Goal: Task Accomplishment & Management: Manage account settings

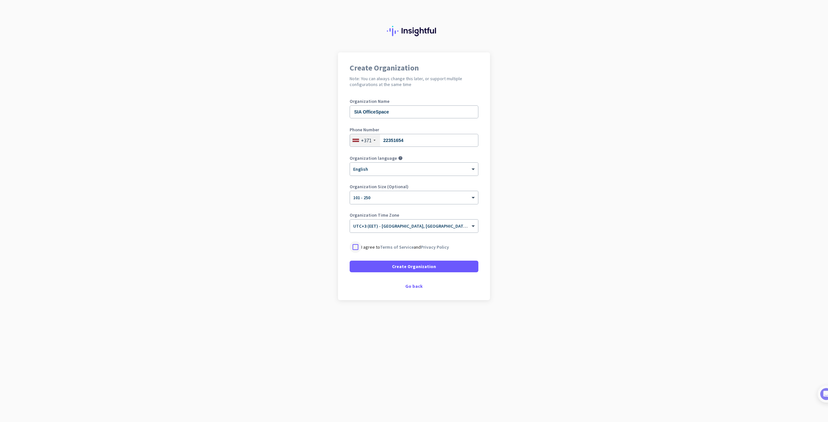
click at [359, 248] on div at bounding box center [355, 247] width 12 height 12
click at [361, 289] on div "Create Organization Note: You can always change this later, or support multiple…" at bounding box center [414, 176] width 152 height 248
click at [377, 264] on span at bounding box center [413, 267] width 129 height 16
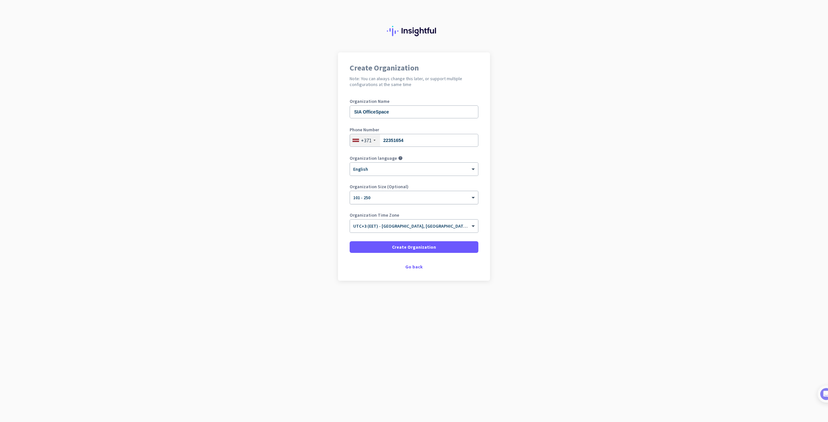
click at [400, 199] on div "× 101 - 250" at bounding box center [410, 197] width 120 height 5
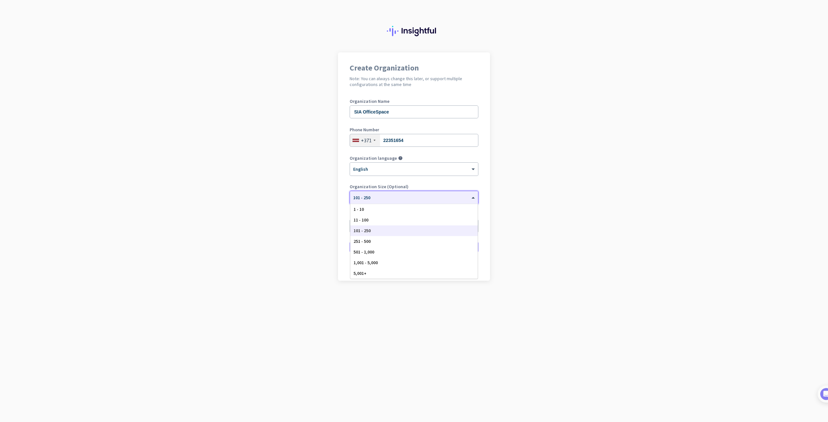
click at [400, 195] on div at bounding box center [414, 195] width 128 height 5
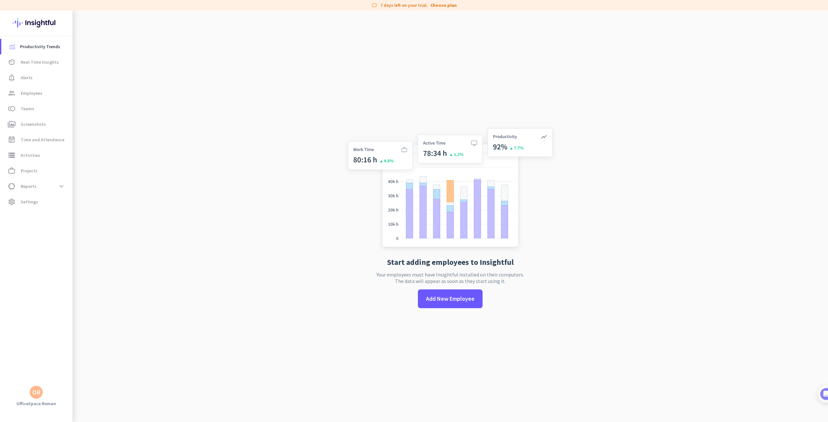
click at [232, 195] on app-no-employees "Start adding employees to Insightful Your employees must have Insightful instal…" at bounding box center [449, 221] width 755 height 422
click at [218, 196] on app-no-employees "Start adding employees to Insightful Your employees must have Insightful instal…" at bounding box center [449, 221] width 755 height 422
click at [239, 197] on app-no-employees "Start adding employees to Insightful Your employees must have Insightful instal…" at bounding box center [449, 221] width 755 height 422
click at [244, 191] on app-no-employees "Start adding employees to Insightful Your employees must have Insightful instal…" at bounding box center [449, 221] width 755 height 422
click at [280, 244] on app-no-employees "Start adding employees to Insightful Your employees must have Insightful instal…" at bounding box center [449, 221] width 755 height 422
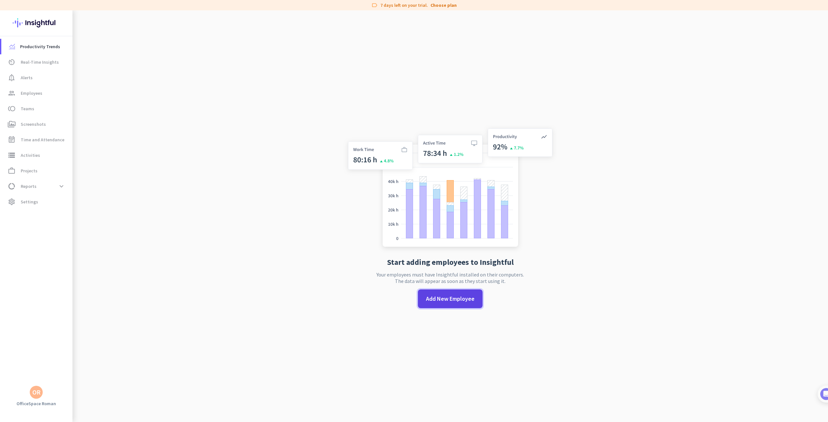
click at [445, 303] on span "Add New Employee" at bounding box center [450, 299] width 48 height 8
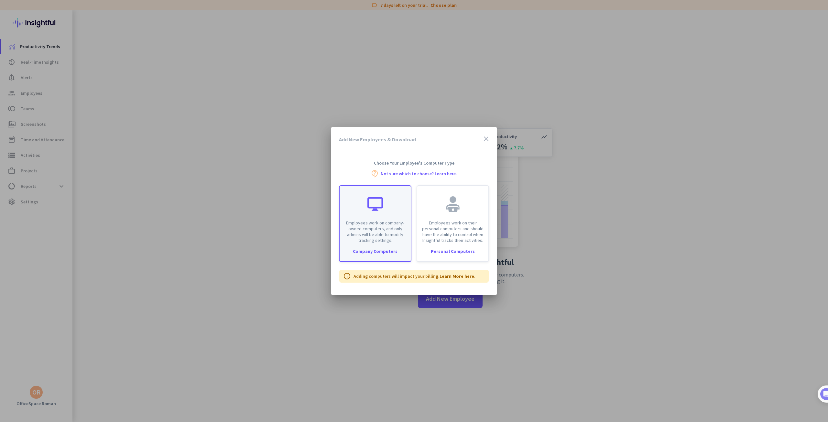
click at [373, 226] on p "Employees work on company-owned computers, and only admins will be able to modi…" at bounding box center [374, 231] width 63 height 23
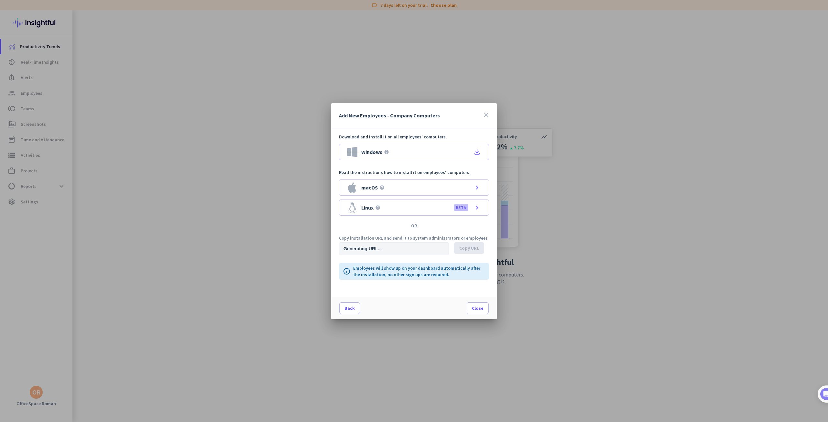
type input "[URL][DOMAIN_NAME]"
click at [419, 152] on div "Windows help file_download" at bounding box center [414, 152] width 150 height 16
click at [413, 304] on div "Back Close" at bounding box center [414, 308] width 166 height 22
click at [401, 303] on div "Back Close" at bounding box center [414, 308] width 166 height 22
click at [393, 303] on div "Back Close" at bounding box center [414, 308] width 166 height 22
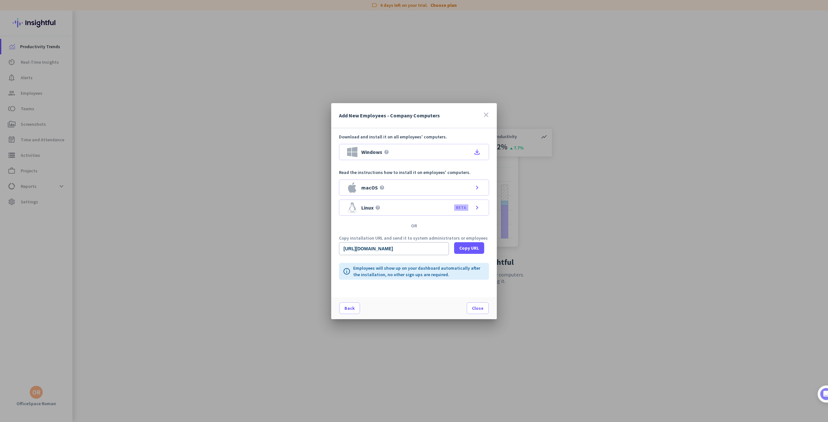
click at [403, 314] on div "Back Close" at bounding box center [414, 308] width 166 height 22
click at [473, 309] on span "Close" at bounding box center [478, 308] width 12 height 6
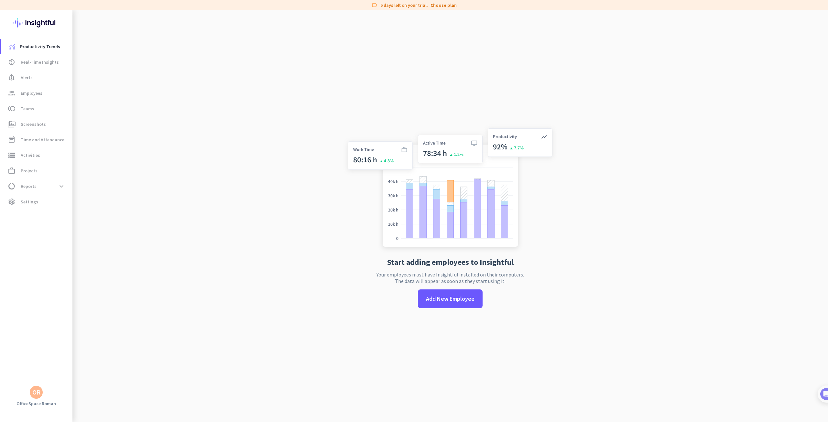
click at [279, 192] on app-no-employees "Start adding employees to Insightful Your employees must have Insightful instal…" at bounding box center [449, 221] width 755 height 422
click at [31, 62] on span "Real-Time Insights" at bounding box center [40, 62] width 38 height 8
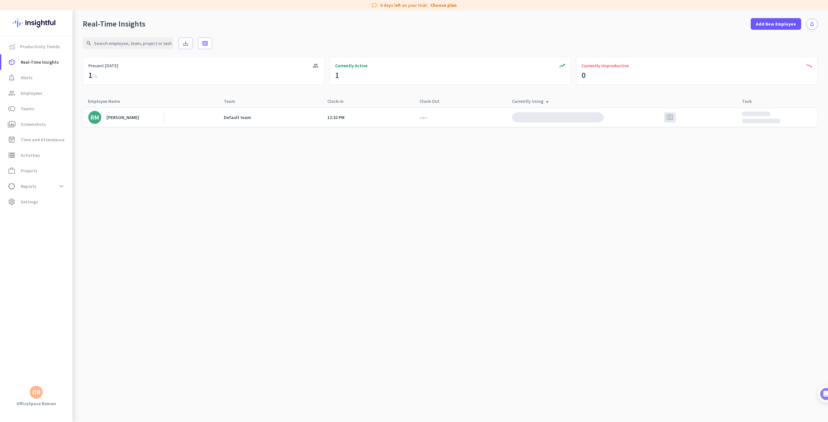
click at [373, 207] on cdk-virtual-scroll-viewport "[PERSON_NAME] Default team 12:32 PM --:-- photo_camera" at bounding box center [450, 264] width 735 height 315
click at [384, 219] on cdk-virtual-scroll-viewport "[PERSON_NAME] Default team 12:32 PM --:-- photo_camera" at bounding box center [450, 264] width 735 height 315
drag, startPoint x: 378, startPoint y: 192, endPoint x: 385, endPoint y: 194, distance: 7.5
click at [374, 192] on cdk-virtual-scroll-viewport "[PERSON_NAME] Default team 12:32 PM --:-- photo_camera" at bounding box center [450, 264] width 735 height 315
click at [400, 198] on cdk-virtual-scroll-viewport "[PERSON_NAME] Default team 12:32 PM --:-- [DOMAIN_NAME] Unlabeled photo_camera" at bounding box center [450, 264] width 735 height 315
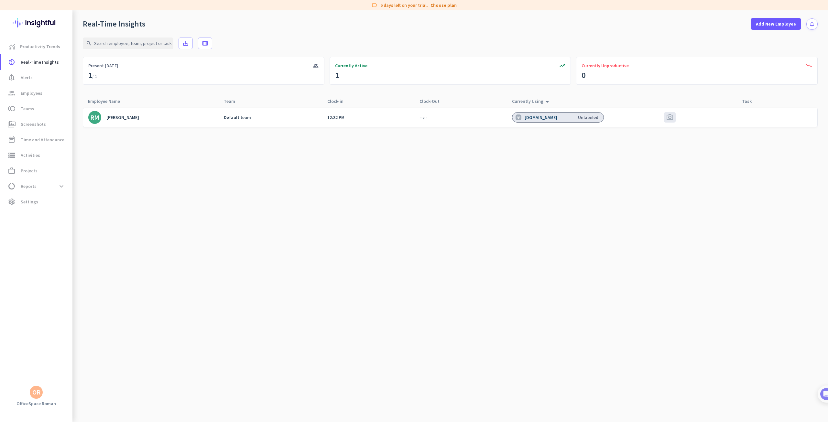
click at [549, 124] on div "[DOMAIN_NAME] Unlabeled" at bounding box center [555, 117] width 97 height 19
click at [549, 118] on div "[DOMAIN_NAME]" at bounding box center [541, 117] width 34 height 6
click at [670, 119] on span "photo_camera" at bounding box center [670, 117] width 8 height 8
click at [547, 184] on cdk-virtual-scroll-viewport "[PERSON_NAME] Default team 12:32 PM --:-- [DOMAIN_NAME] Unlabeled photo_camera" at bounding box center [450, 264] width 735 height 315
click at [311, 115] on div "[PERSON_NAME] Default team 12:32 PM --:-- [DOMAIN_NAME] Unlabeled photo_camera" at bounding box center [450, 117] width 735 height 19
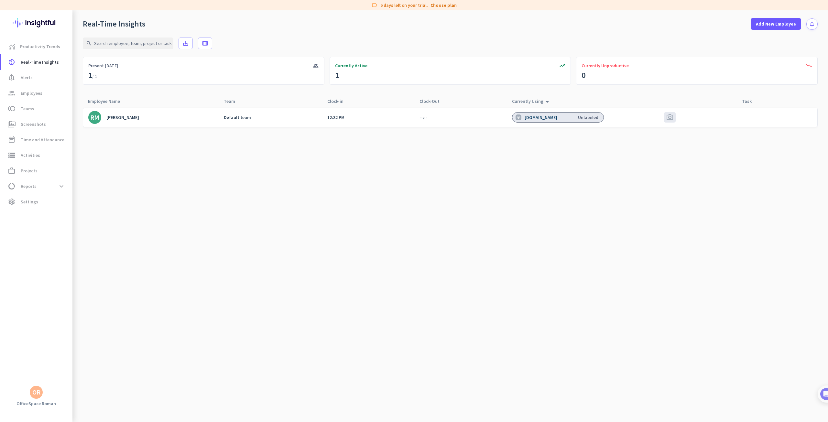
click at [228, 118] on div "Default team" at bounding box center [237, 117] width 27 height 6
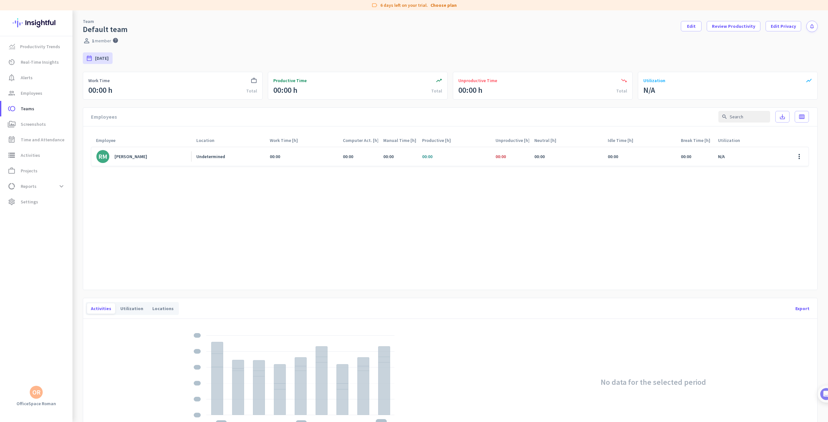
click at [338, 203] on cdk-virtual-scroll-viewport "[PERSON_NAME] Undetermined 00:00 00:00 00:00 00:00 00:00 00:00 00:00 00:00 N/A …" at bounding box center [450, 215] width 718 height 138
click at [485, 199] on cdk-virtual-scroll-viewport "[PERSON_NAME] Undetermined 00:00 00:00 00:00 00:00 00:00 00:00 00:00 00:00 N/A …" at bounding box center [450, 215] width 718 height 138
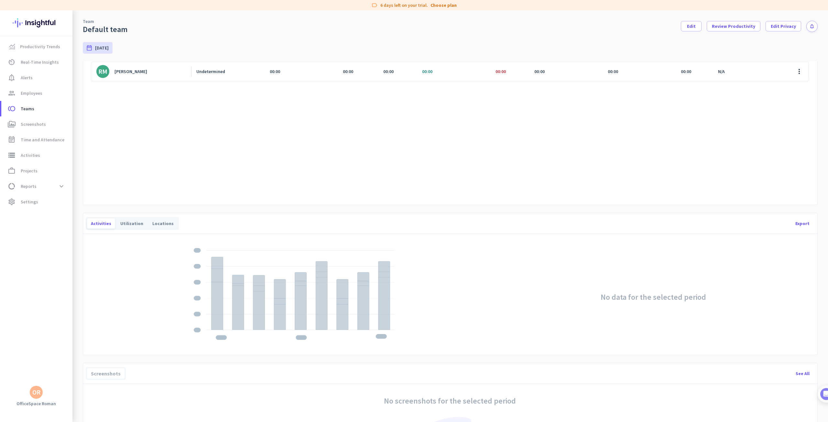
scroll to position [162, 0]
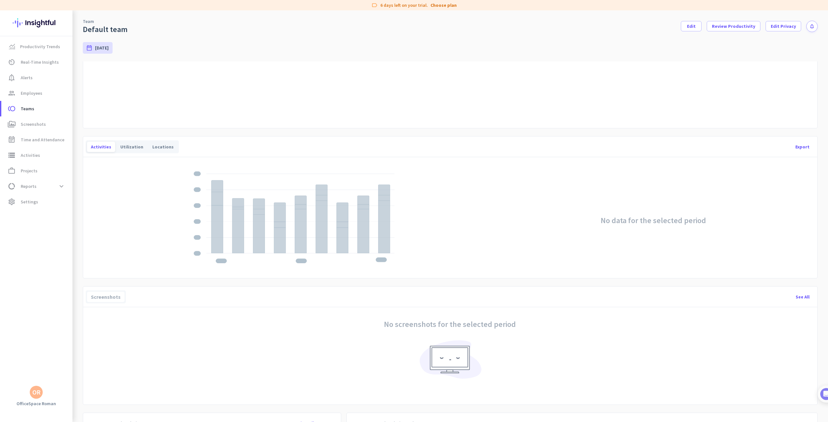
click at [350, 366] on div "No screenshots for the selected period" at bounding box center [449, 353] width 707 height 85
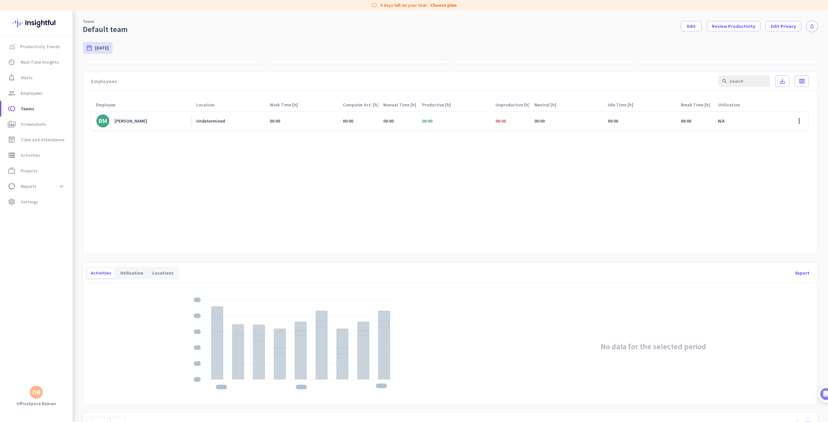
scroll to position [0, 0]
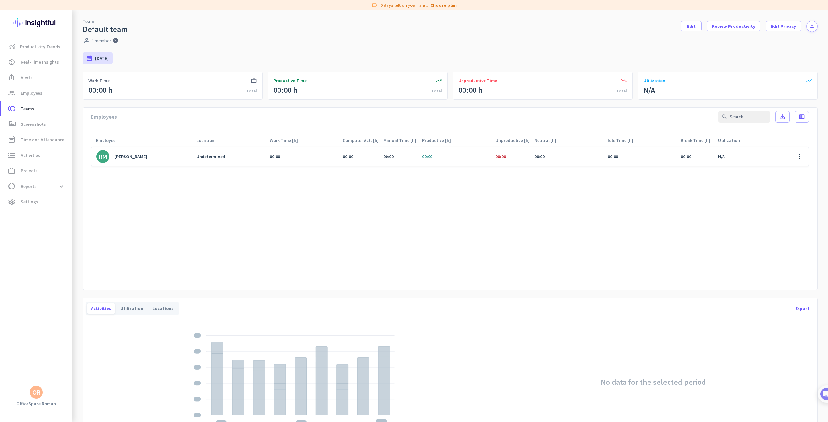
click at [450, 5] on link "Choose plan" at bounding box center [443, 5] width 26 height 6
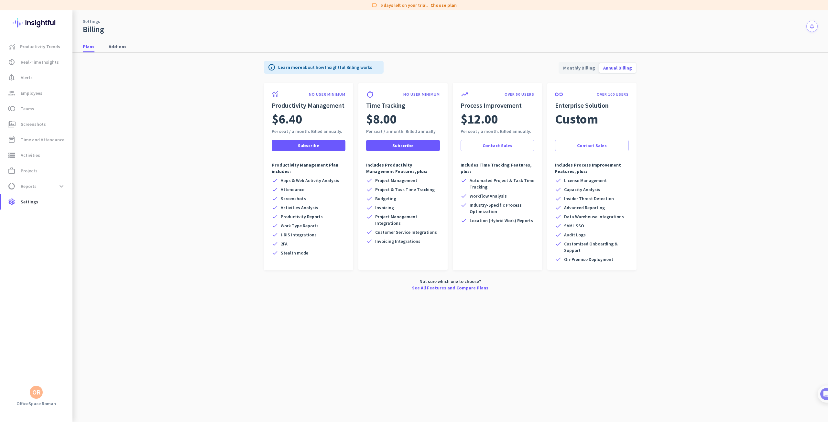
drag, startPoint x: 181, startPoint y: 197, endPoint x: 193, endPoint y: 205, distance: 14.4
click at [181, 197] on app-billing-plan-tab "info Learn more about how Insightful Billing works Monthly Billing Annual Billi…" at bounding box center [450, 174] width 735 height 243
drag, startPoint x: 198, startPoint y: 225, endPoint x: 199, endPoint y: 228, distance: 3.8
click at [199, 227] on app-billing-plan-tab "info Learn more about how Insightful Billing works Monthly Billing Annual Billi…" at bounding box center [450, 174] width 735 height 243
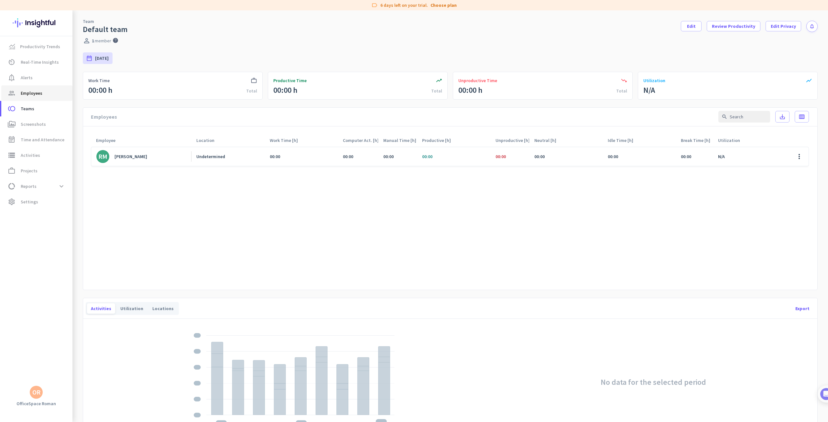
click at [47, 96] on span "group Employees" at bounding box center [36, 93] width 61 height 8
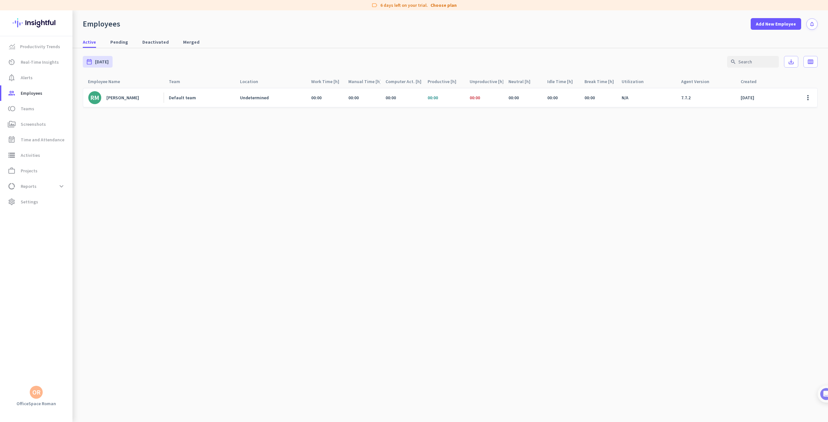
drag, startPoint x: 260, startPoint y: 166, endPoint x: 252, endPoint y: 161, distance: 9.6
click at [252, 161] on cdk-virtual-scroll-viewport "[PERSON_NAME] Default team Undetermined 00:00 00:00 00:00 00:00 00:00 00:00 00:…" at bounding box center [450, 255] width 735 height 334
click at [249, 162] on cdk-virtual-scroll-viewport "[PERSON_NAME] Default team Undetermined 00:00 00:00 00:00 00:00 00:00 00:00 00:…" at bounding box center [450, 255] width 735 height 334
drag, startPoint x: 240, startPoint y: 164, endPoint x: 243, endPoint y: 167, distance: 4.8
click at [240, 164] on cdk-virtual-scroll-viewport "[PERSON_NAME] Default team Undetermined 00:00 00:00 00:00 00:00 00:00 00:00 00:…" at bounding box center [450, 255] width 735 height 334
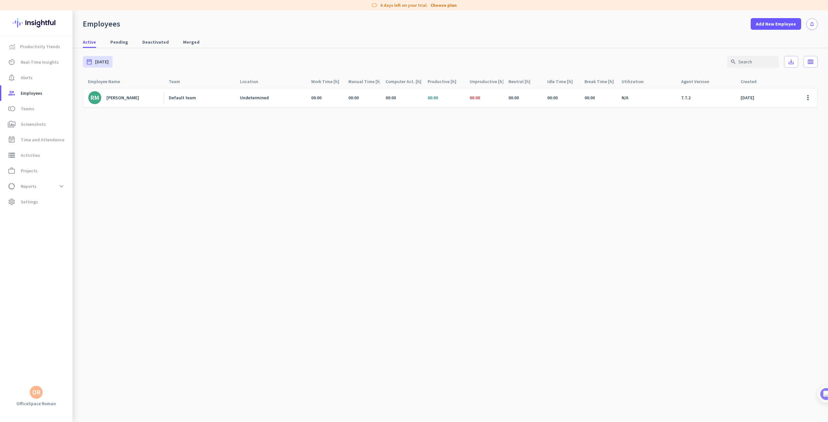
click at [128, 101] on link "[PERSON_NAME]" at bounding box center [125, 97] width 75 height 13
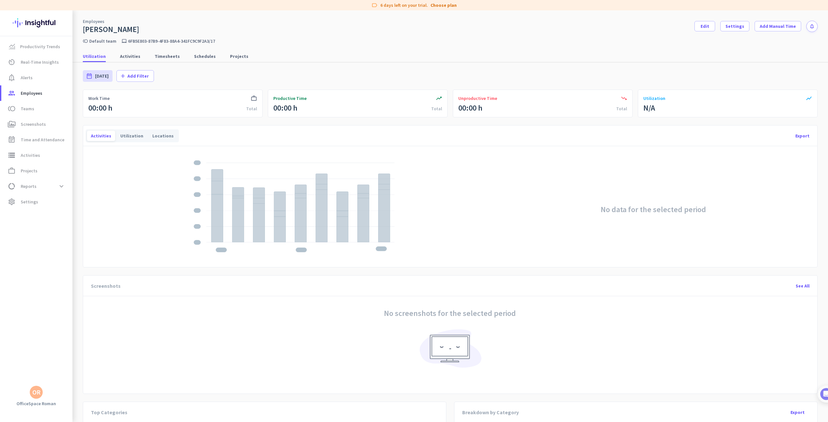
click at [252, 100] on icon "work_outline" at bounding box center [254, 98] width 6 height 6
